Goal: Task Accomplishment & Management: Use online tool/utility

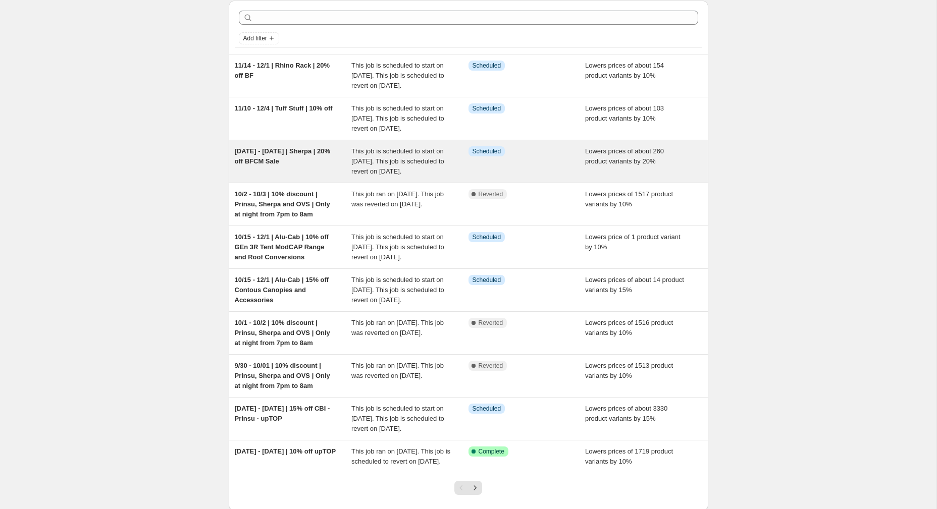
scroll to position [40, 0]
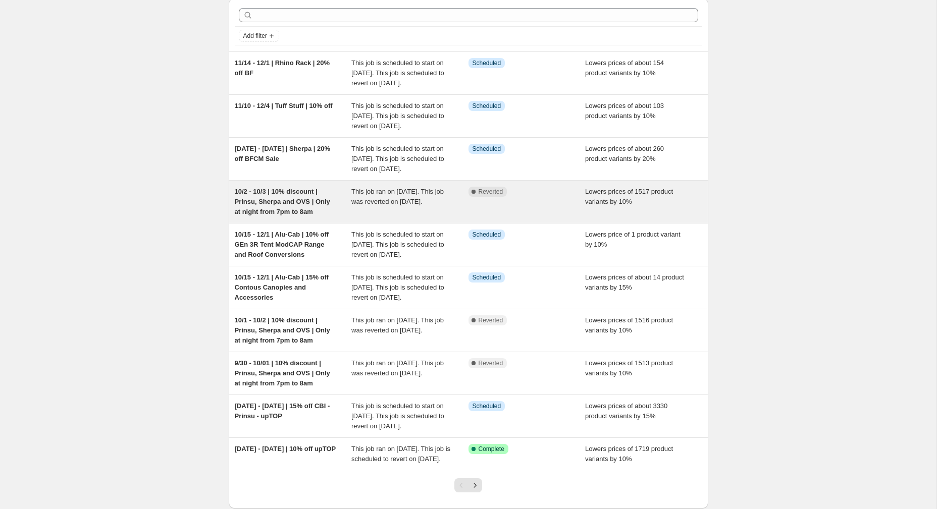
click at [295, 215] on span "10/2 - 10/3 | 10% discount | Prinsu, Sherpa and OVS | Only at night from 7pm to…" at bounding box center [282, 202] width 95 height 28
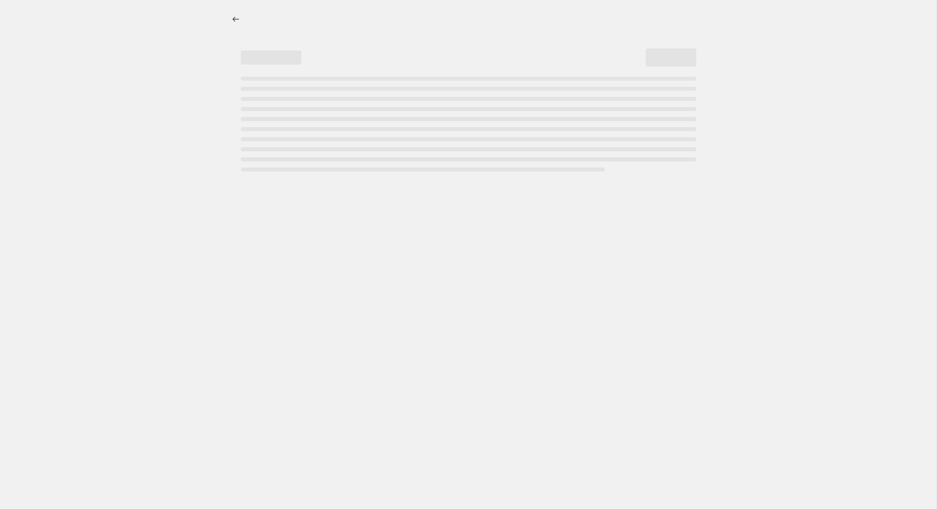
select select "percentage"
select select "vendor"
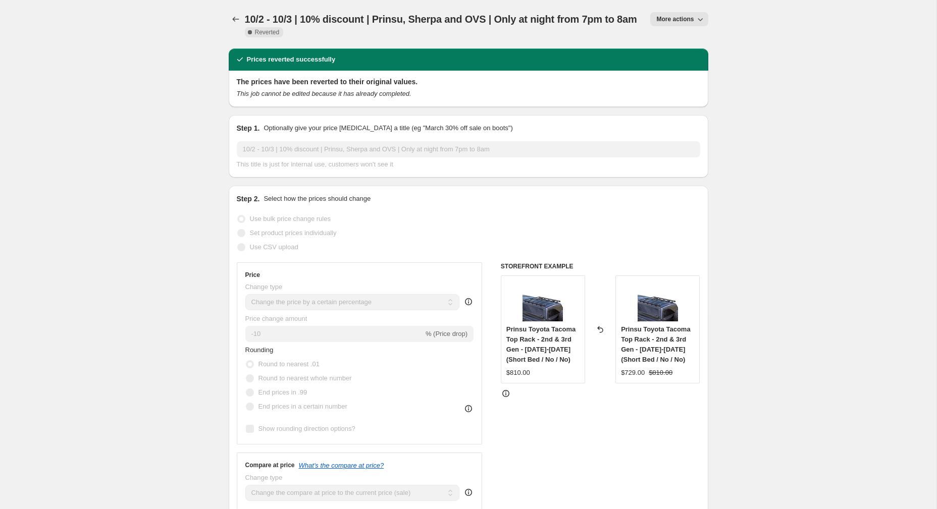
click at [686, 21] on span "More actions" at bounding box center [674, 19] width 37 height 8
click at [683, 41] on span "Copy to new job" at bounding box center [678, 40] width 47 height 8
select select "percentage"
select select "vendor"
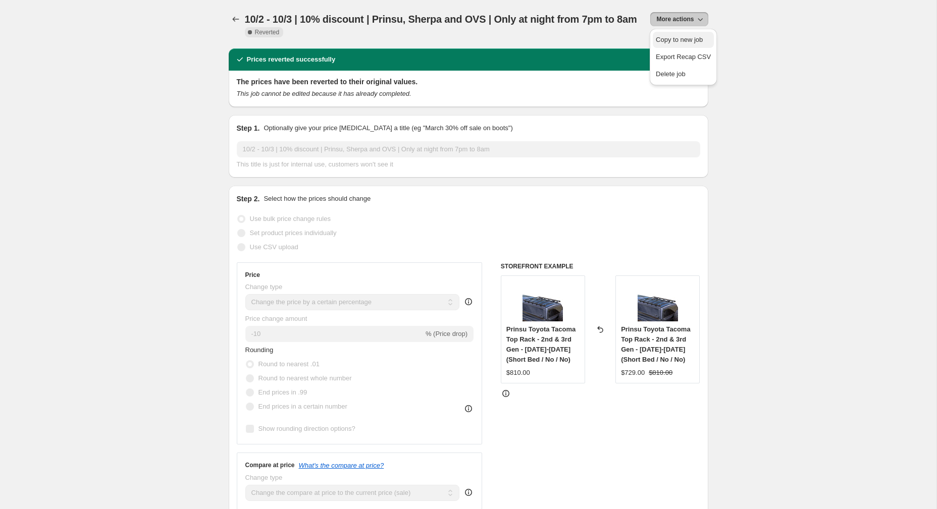
select select "vendor"
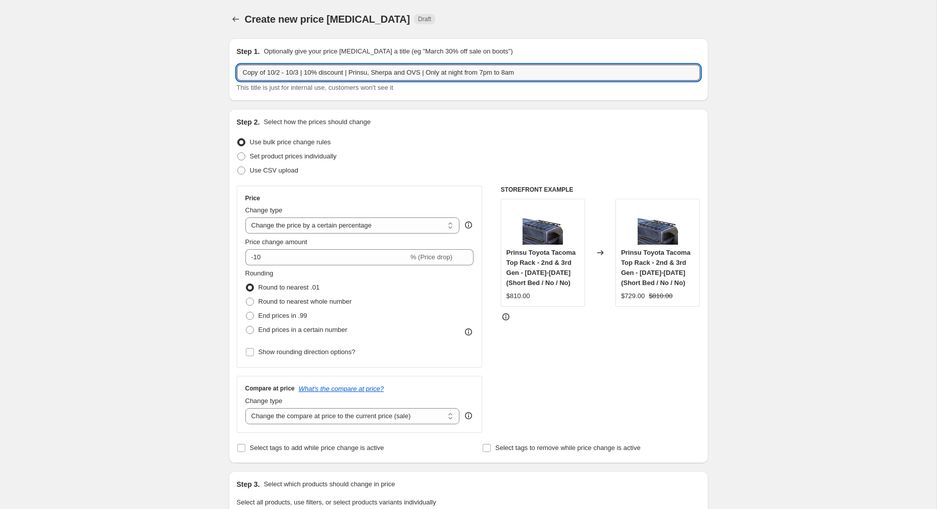
drag, startPoint x: 301, startPoint y: 74, endPoint x: 200, endPoint y: 66, distance: 100.7
click at [504, 72] on input "10/3-10/6 | 10% discount | Prinsu, Sherpa and OVS | Only at night from 7pm to 8…" at bounding box center [468, 73] width 463 height 16
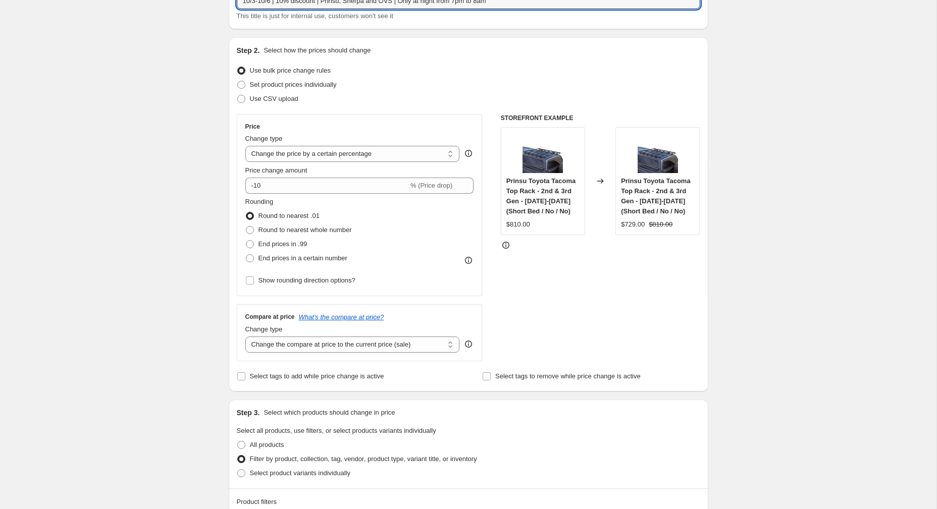
scroll to position [664, 0]
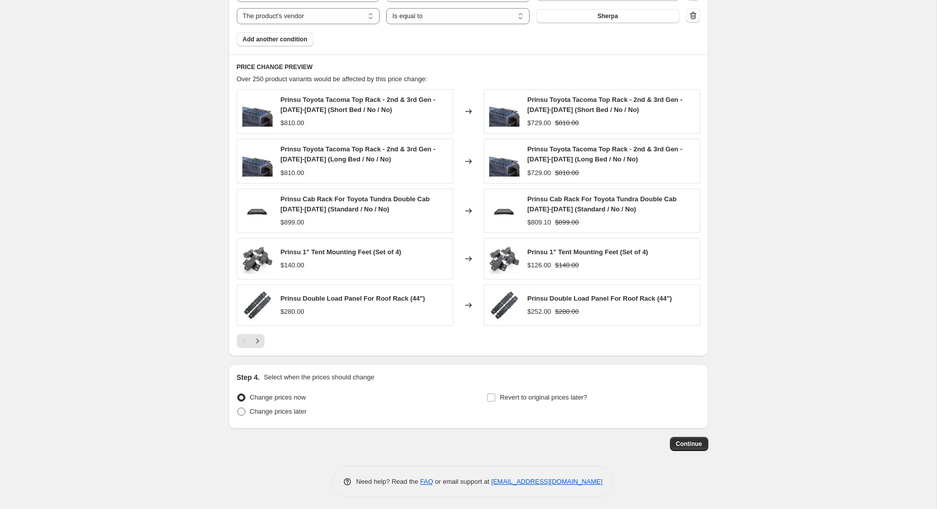
type input "10/3-10/6 | 10% discount | Prinsu, Sherpa and OVS | Only at night from 7pm to 8…"
click at [243, 410] on span at bounding box center [241, 412] width 8 height 8
click at [238, 408] on input "Change prices later" at bounding box center [237, 408] width 1 height 1
radio input "true"
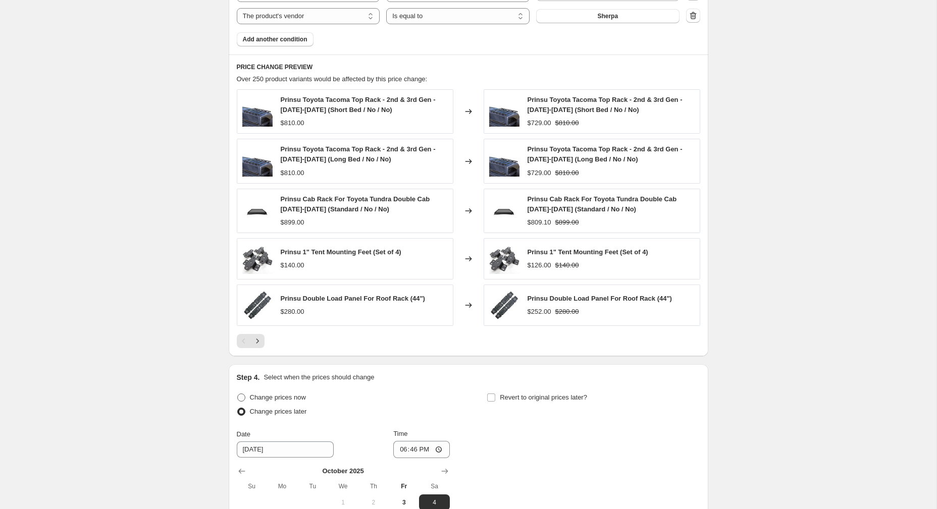
click at [241, 397] on span at bounding box center [241, 398] width 8 height 8
click at [238, 394] on input "Change prices now" at bounding box center [237, 394] width 1 height 1
radio input "true"
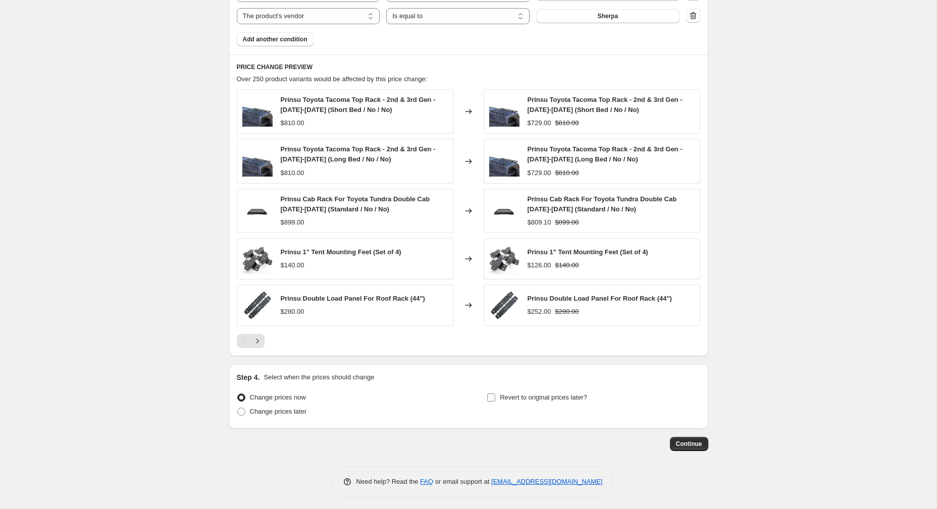
click at [494, 391] on label "Revert to original prices later?" at bounding box center [536, 398] width 100 height 14
click at [494, 394] on input "Revert to original prices later?" at bounding box center [491, 398] width 8 height 8
checkbox input "true"
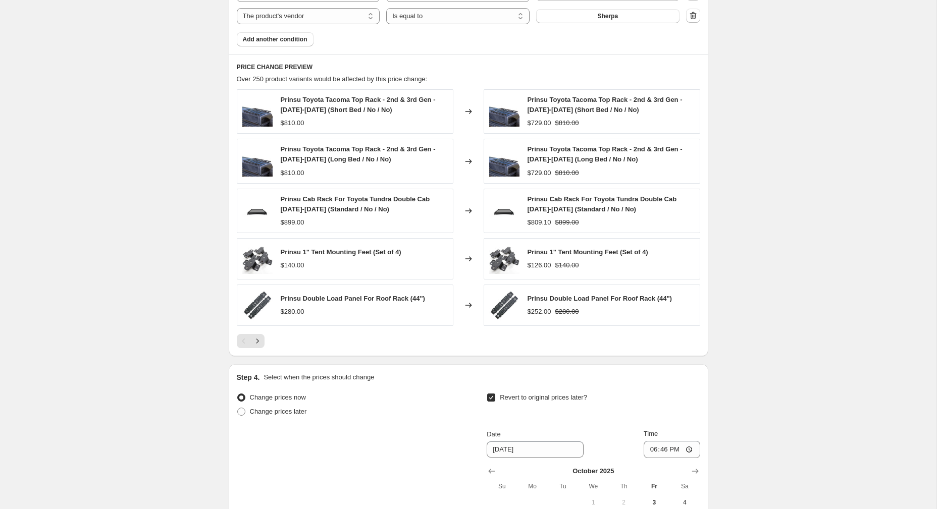
scroll to position [836, 0]
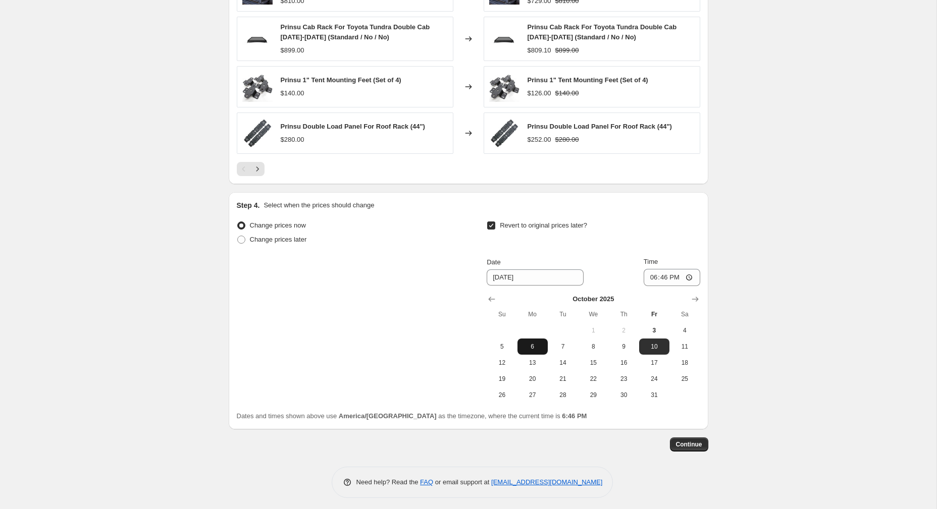
click at [531, 345] on span "6" at bounding box center [532, 347] width 22 height 8
type input "[DATE]"
click at [663, 274] on input "18:46" at bounding box center [671, 277] width 57 height 17
click at [648, 276] on input "18:46" at bounding box center [671, 277] width 57 height 17
type input "08:00"
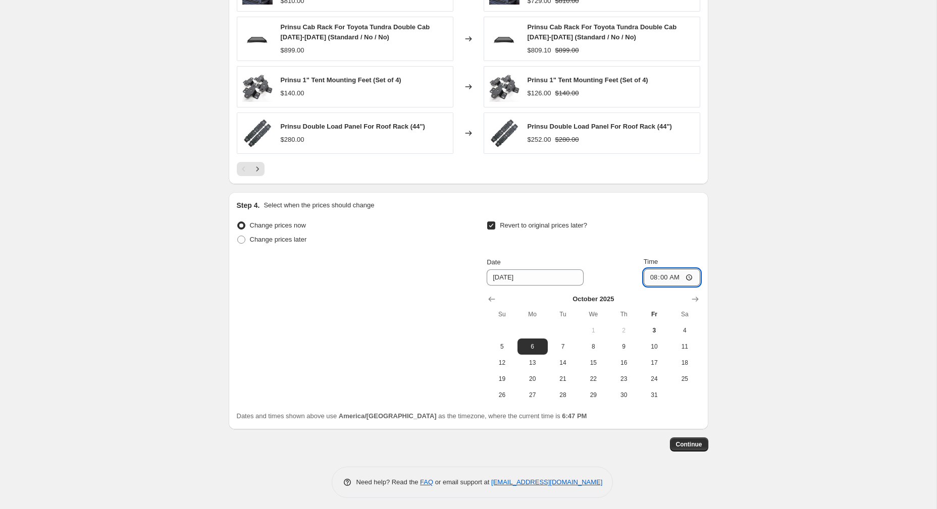
click at [657, 272] on input "08:00" at bounding box center [671, 277] width 57 height 17
click at [649, 274] on input "08:00" at bounding box center [671, 277] width 57 height 17
type input "07:55"
click at [689, 441] on span "Continue" at bounding box center [689, 445] width 26 height 8
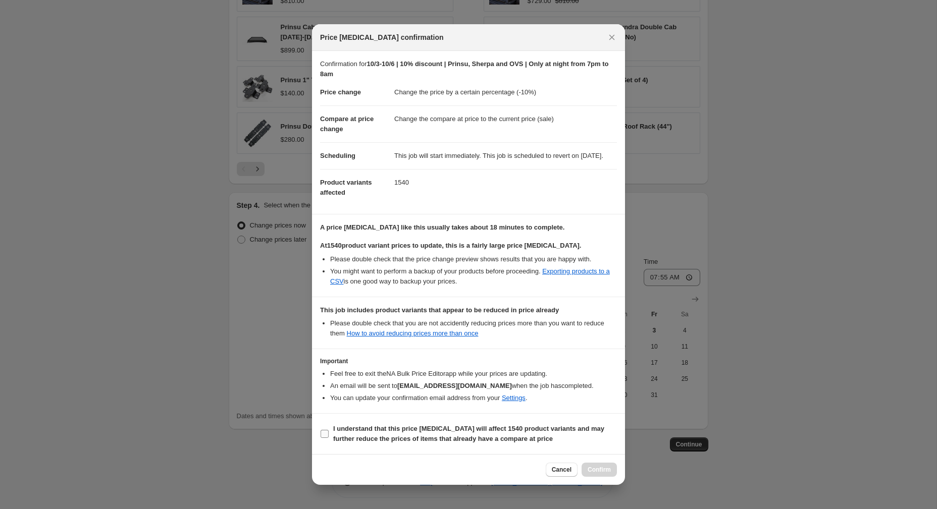
click at [326, 438] on input "I understand that this price [MEDICAL_DATA] will affect 1540 product variants a…" at bounding box center [324, 434] width 8 height 8
checkbox input "true"
click at [592, 474] on span "Confirm" at bounding box center [598, 470] width 23 height 8
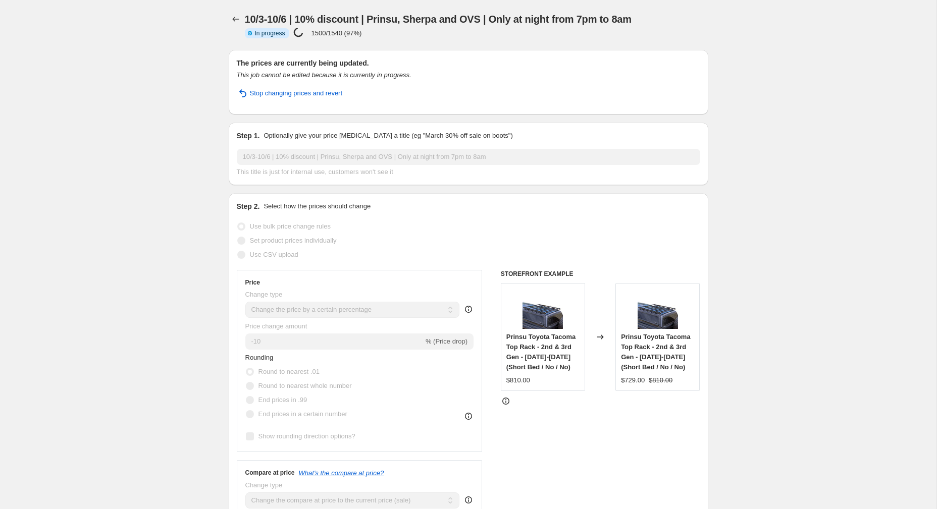
select select "percentage"
select select "vendor"
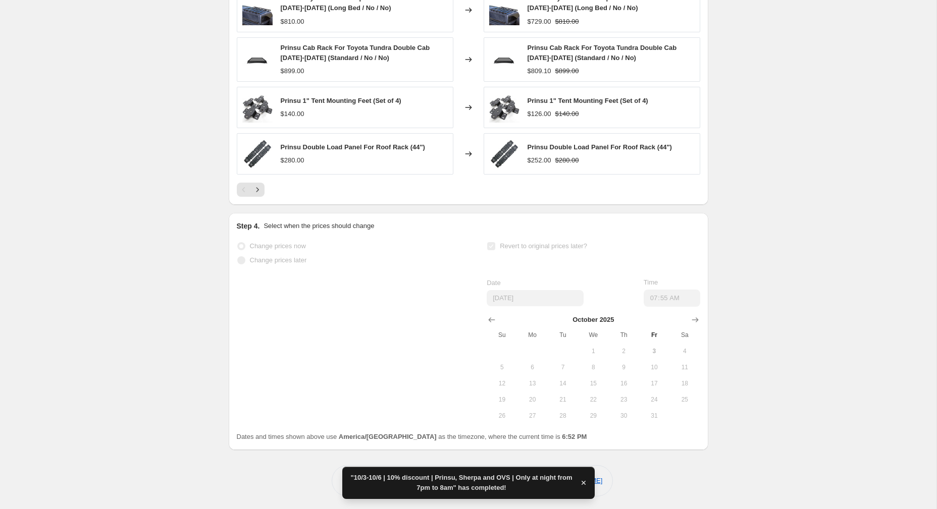
scroll to position [930, 0]
